Goal: Check status: Check status

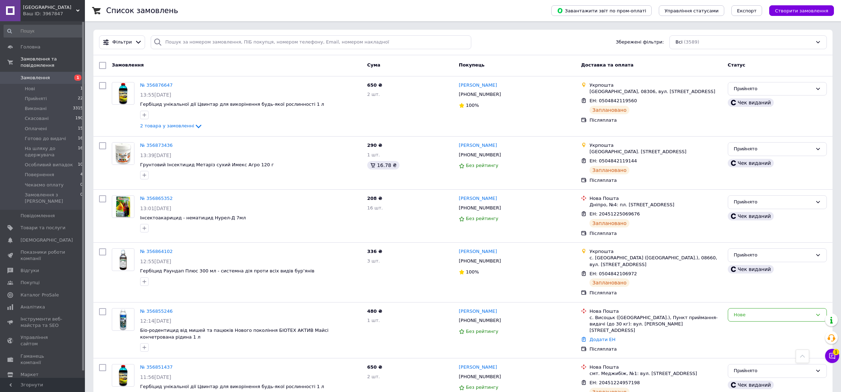
scroll to position [584, 0]
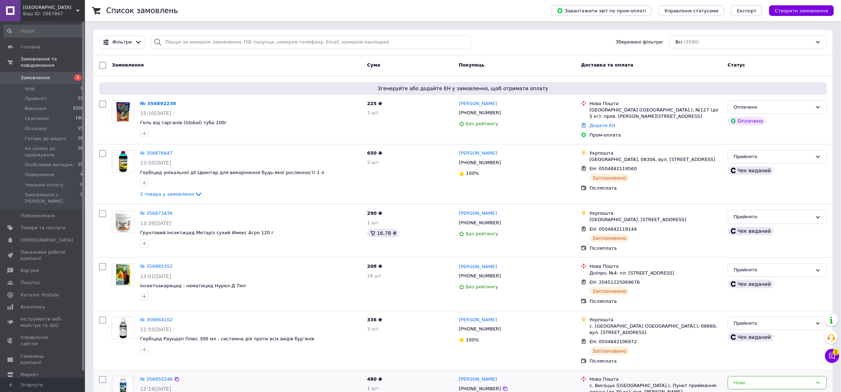
click at [350, 370] on div "№ 356855246 12:14, 12.08.2025 Біо-родентицид від мишей та пацюків Нового поколі…" at bounding box center [462, 398] width 739 height 56
click at [209, 44] on input "search" at bounding box center [311, 42] width 320 height 14
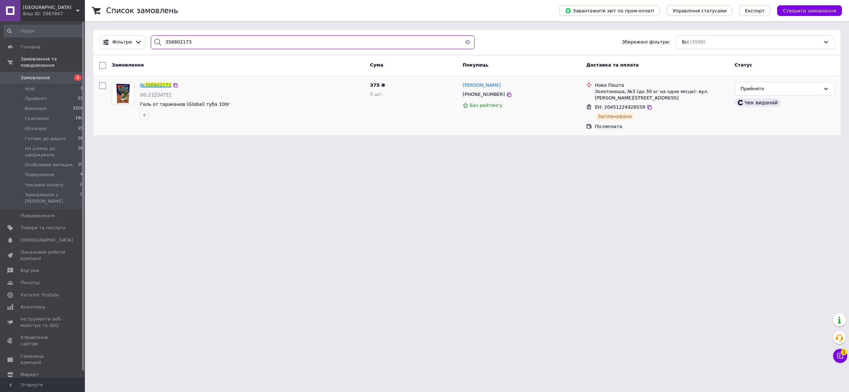
type input "356802173"
click at [149, 83] on span "356802173" at bounding box center [158, 84] width 26 height 5
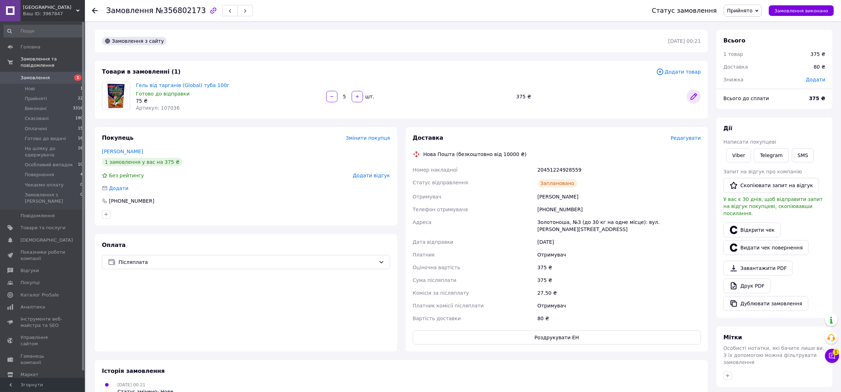
click at [692, 93] on icon at bounding box center [693, 96] width 8 height 8
